Goal: Information Seeking & Learning: Compare options

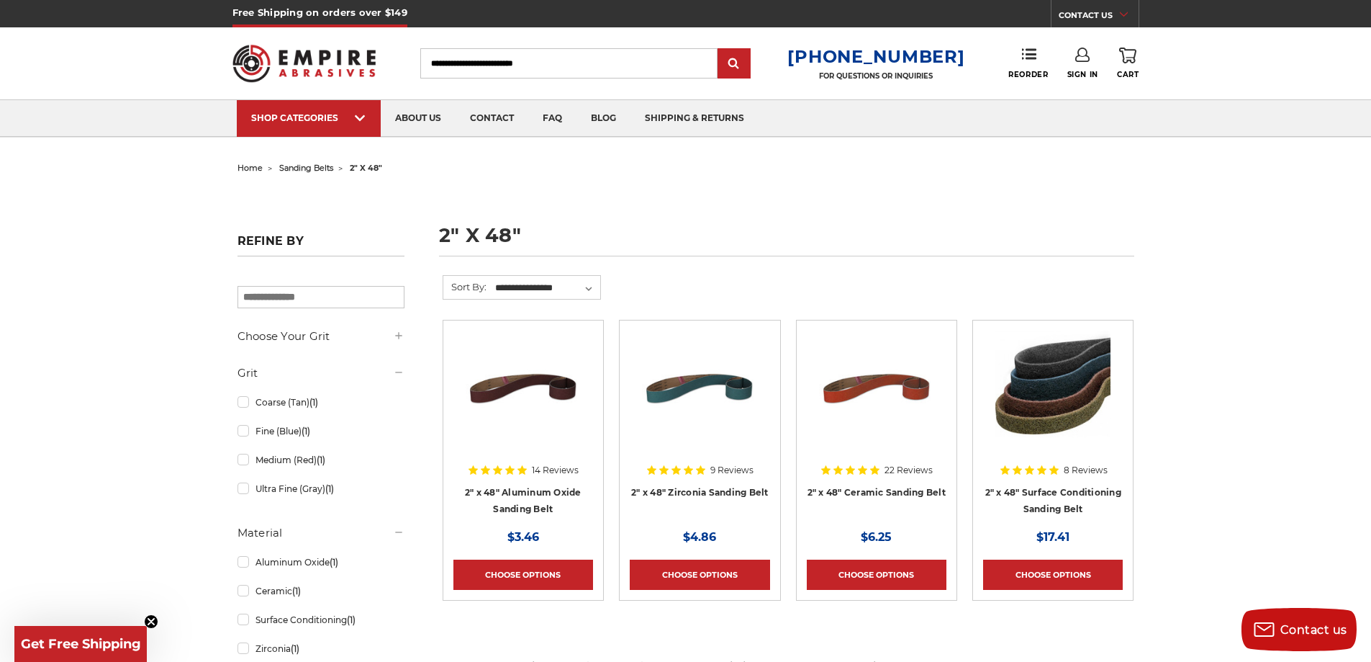
click at [1056, 404] on img at bounding box center [1053, 387] width 115 height 115
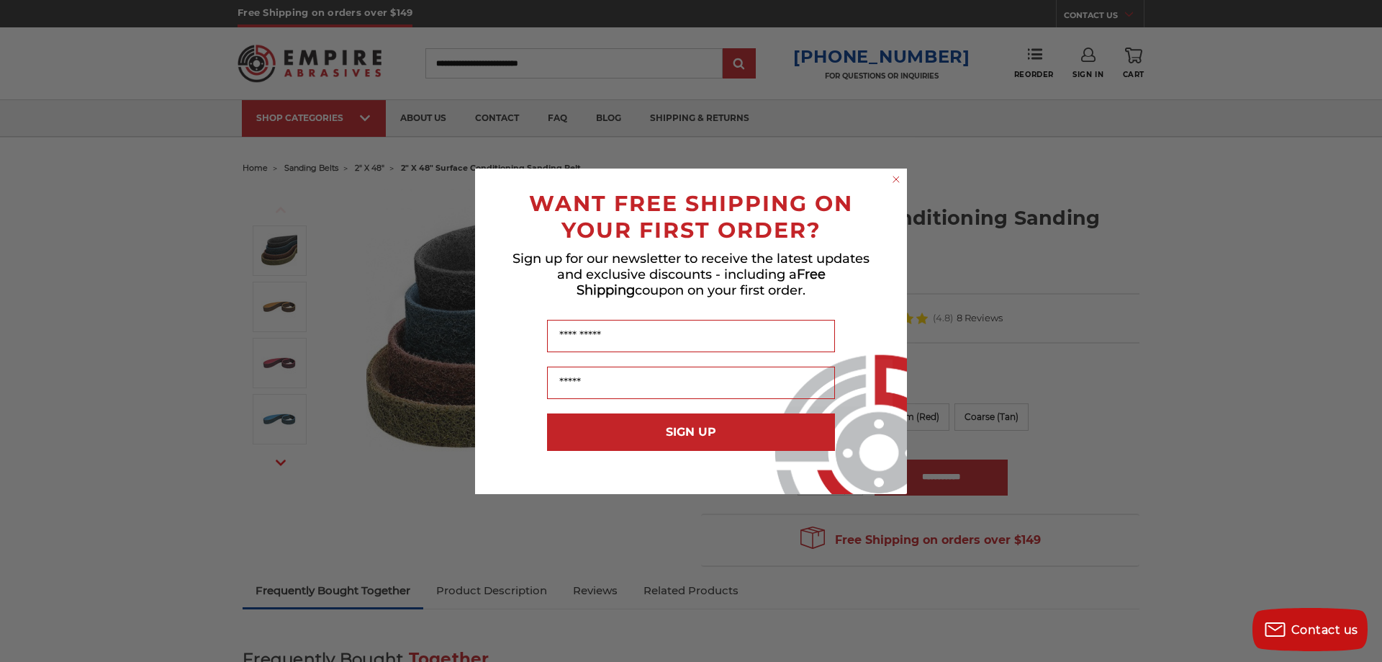
click at [893, 179] on circle "Close dialog" at bounding box center [897, 179] width 14 height 14
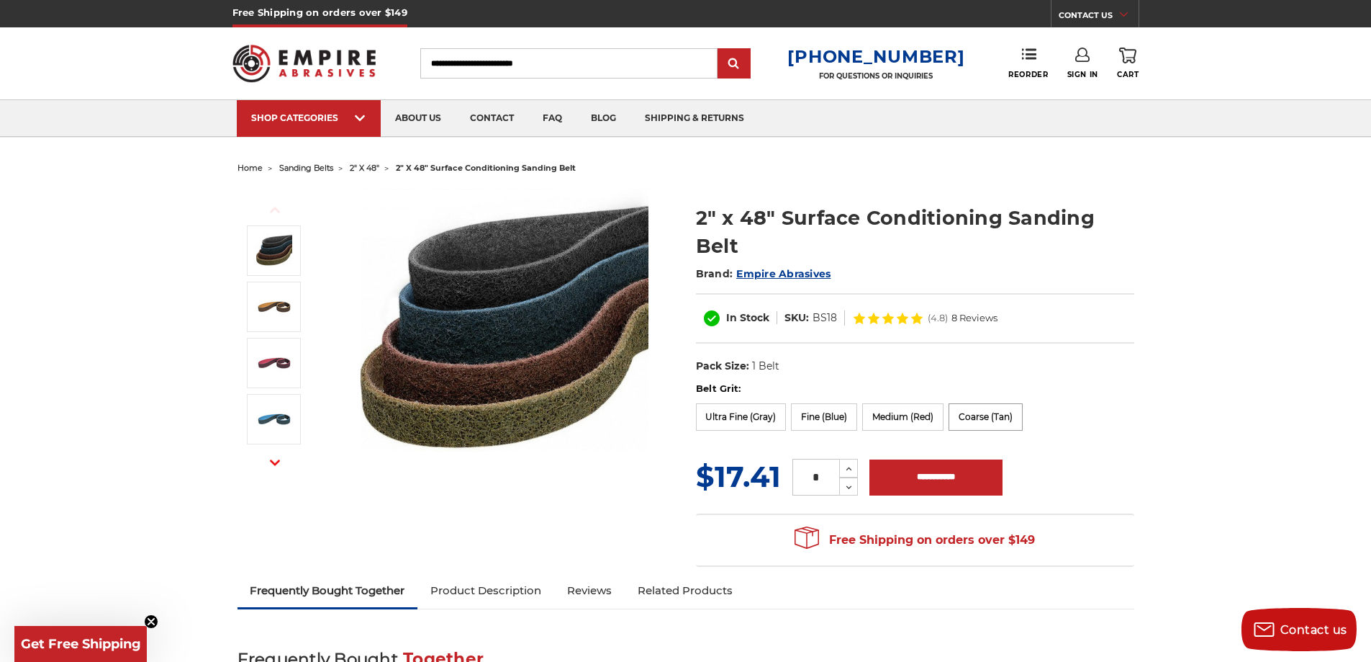
click at [975, 419] on label "Coarse (Tan)" at bounding box center [986, 416] width 74 height 27
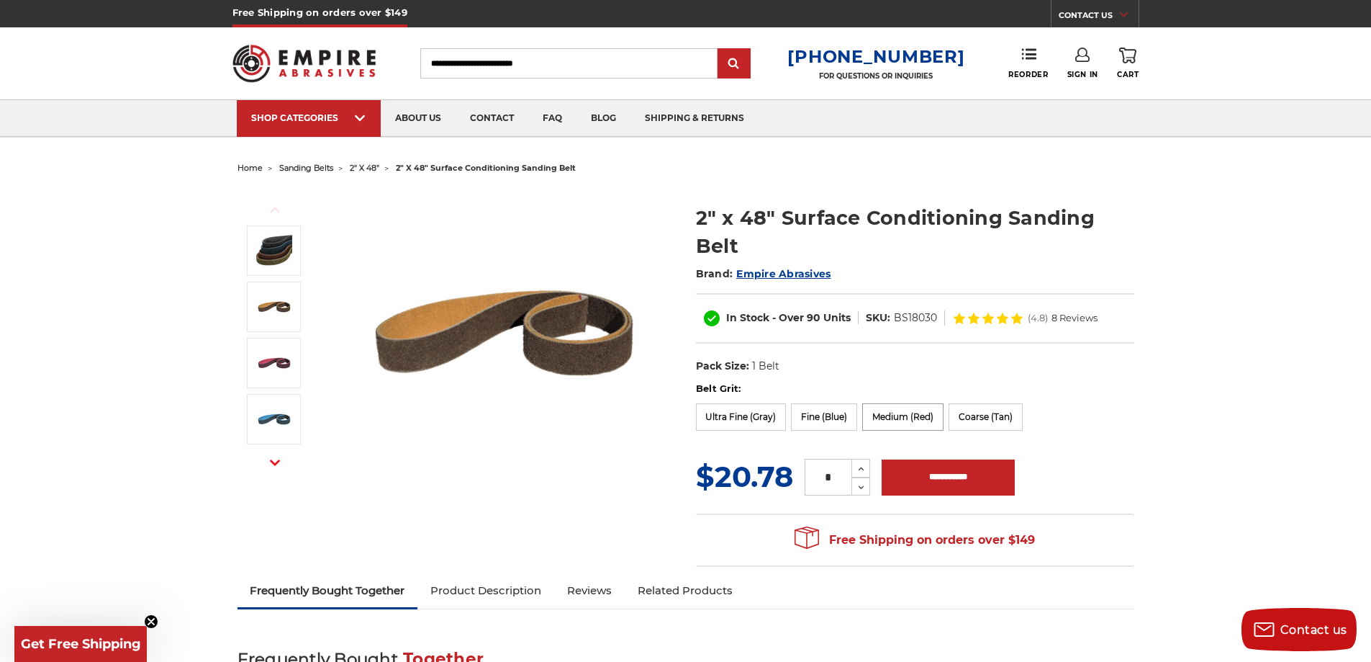
click at [890, 415] on label "Medium (Red)" at bounding box center [902, 416] width 81 height 27
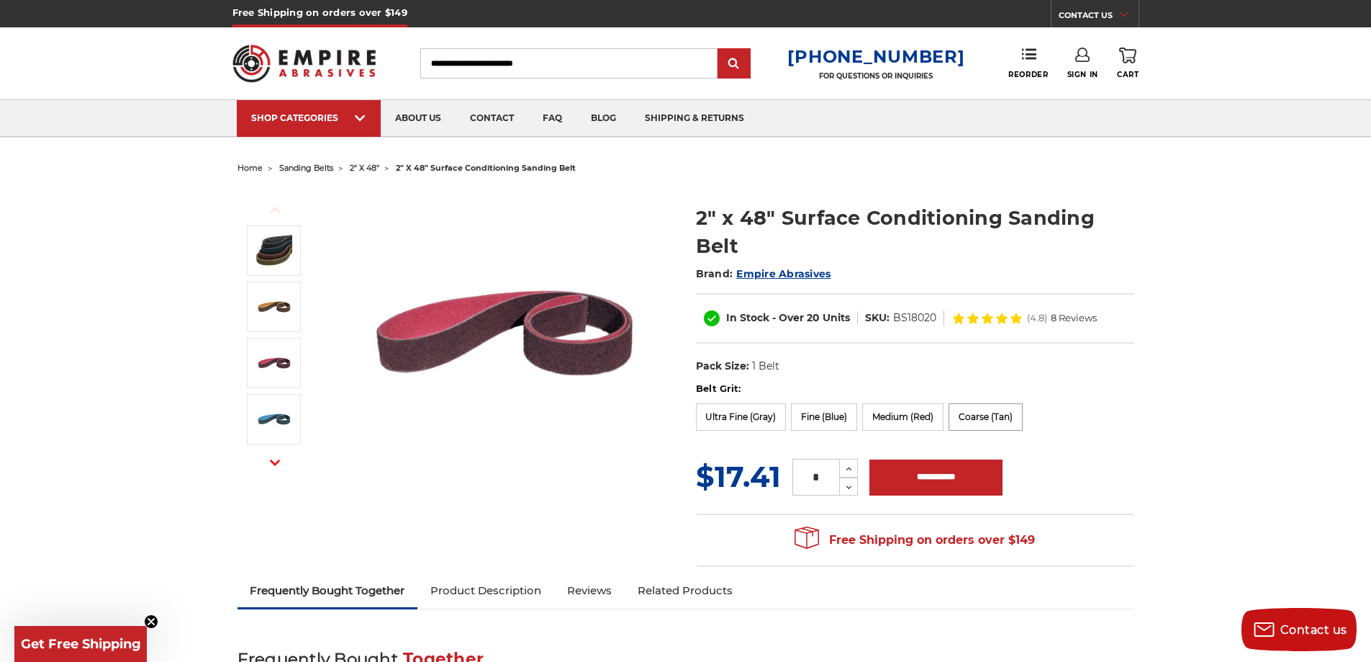
click at [987, 415] on label "Coarse (Tan)" at bounding box center [986, 416] width 74 height 27
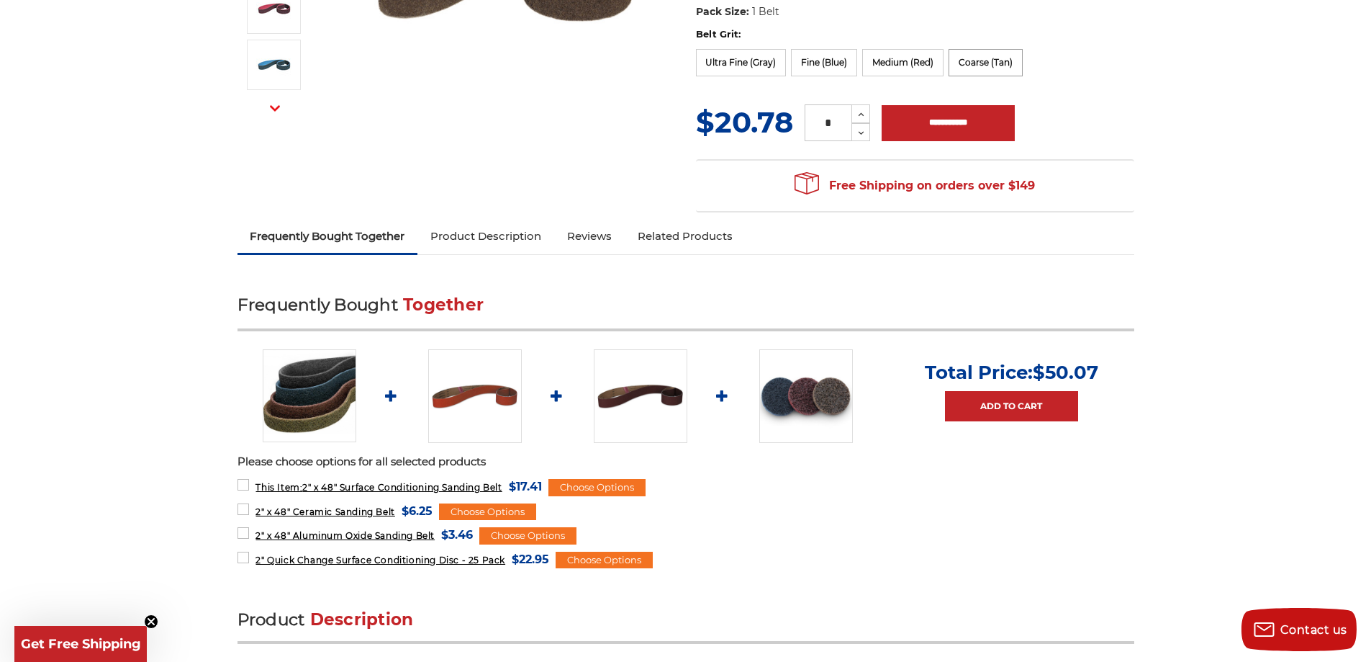
scroll to position [384, 0]
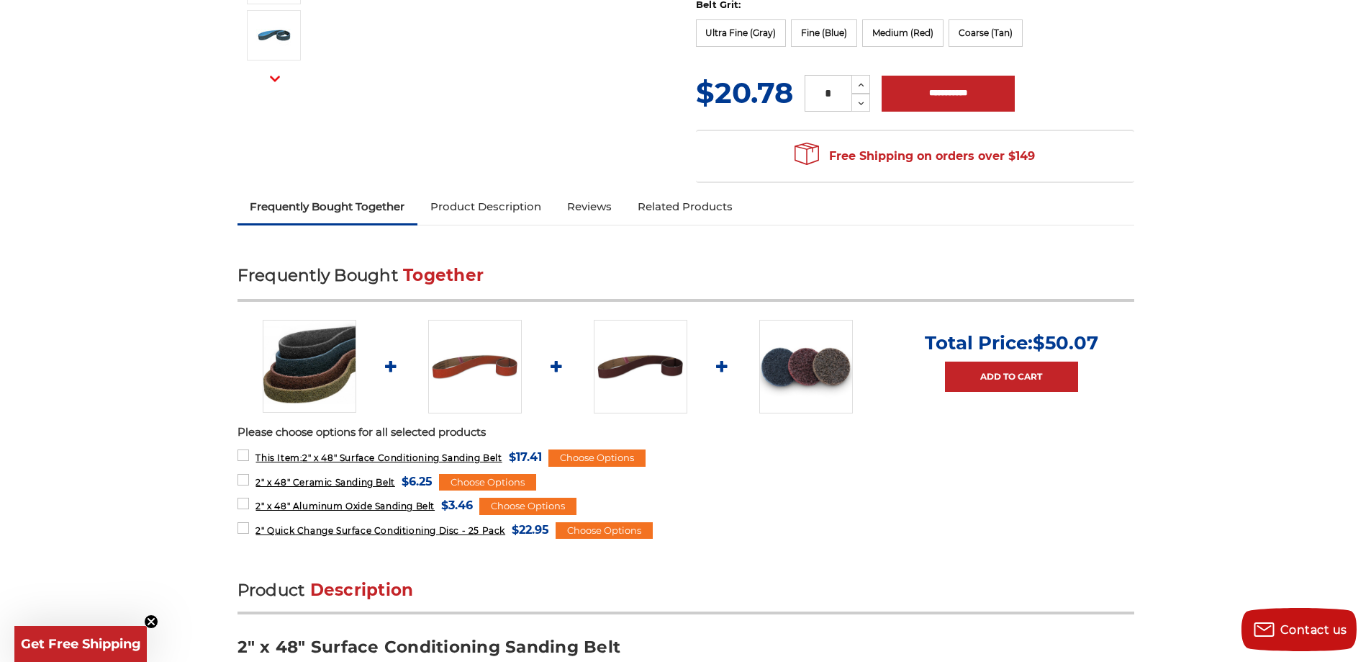
click at [764, 361] on img at bounding box center [806, 367] width 94 height 94
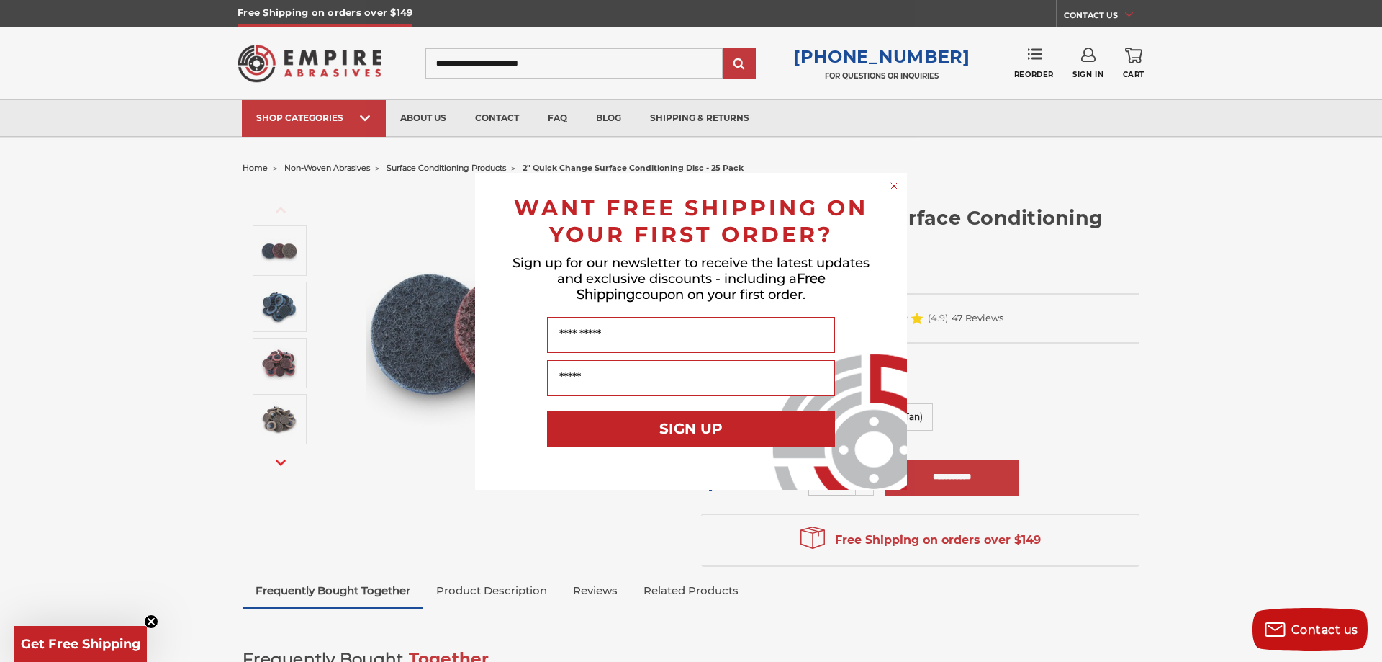
click at [893, 185] on icon "Close dialog" at bounding box center [894, 186] width 6 height 6
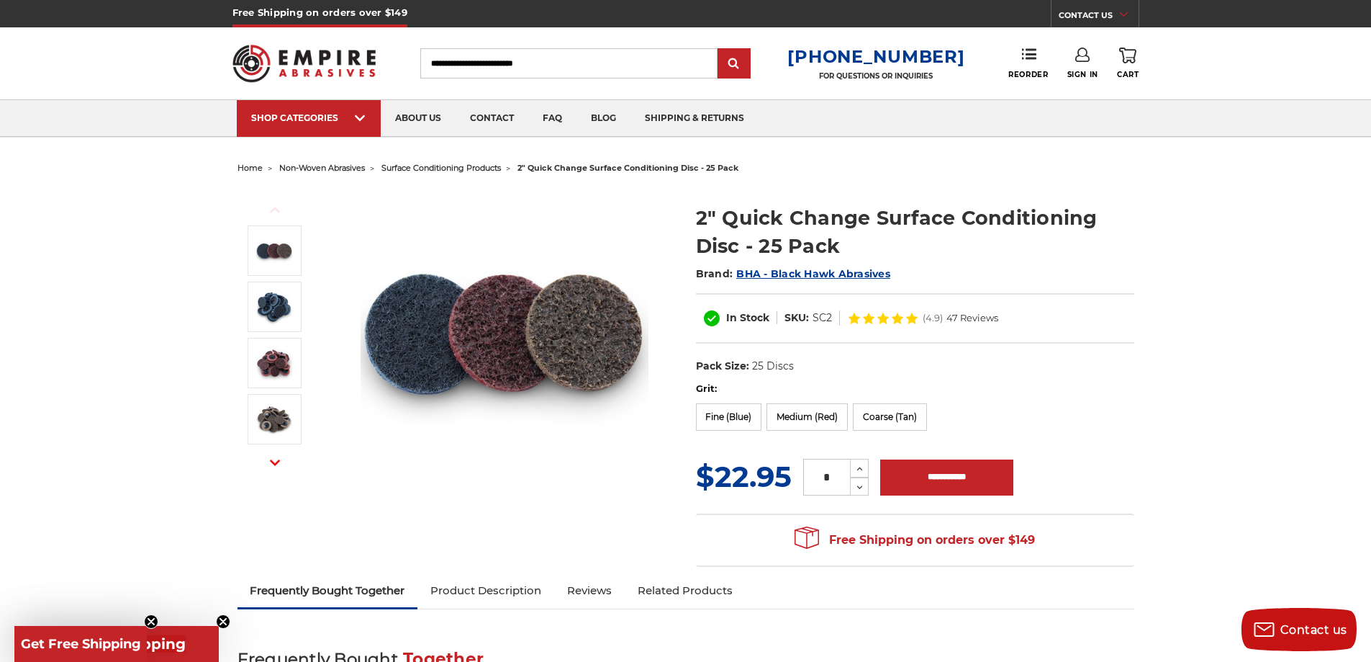
drag, startPoint x: 893, startPoint y: 192, endPoint x: 860, endPoint y: 125, distance: 75.7
click at [876, 160] on ul "home non-woven abrasives surface conditioning products 2" quick change surface …" at bounding box center [686, 168] width 897 height 21
